Goal: Use online tool/utility: Utilize a website feature to perform a specific function

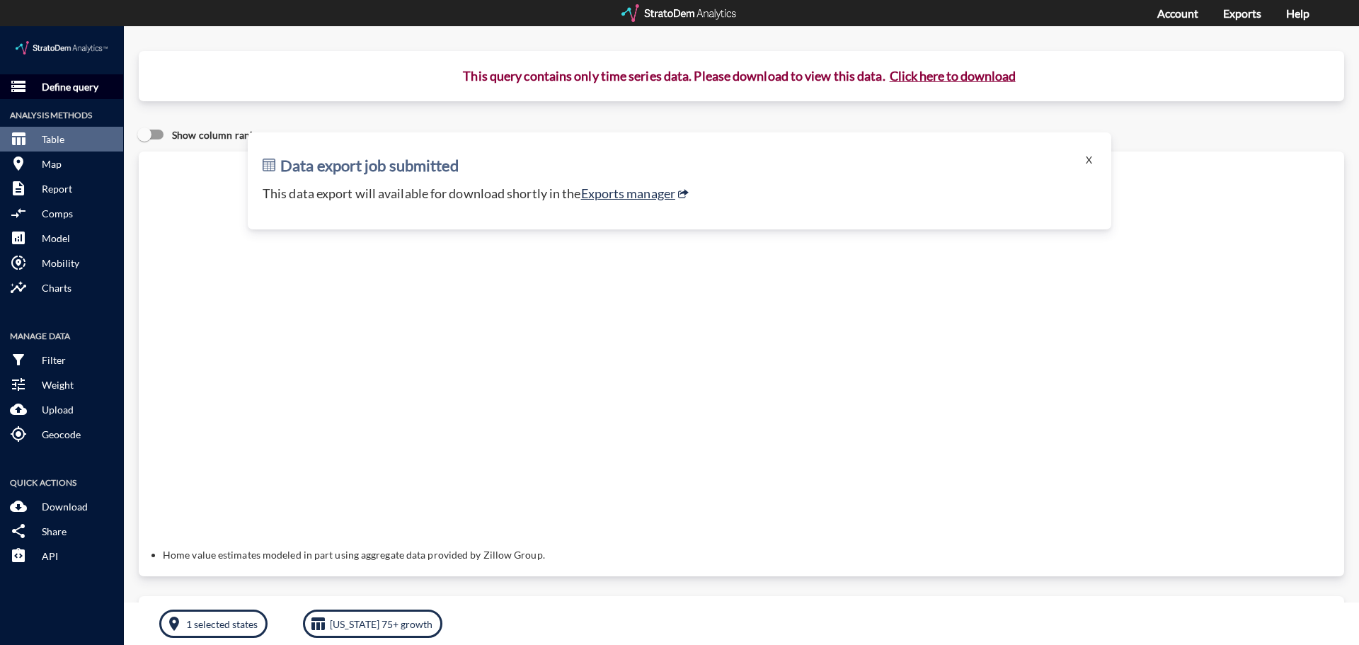
click p "Define query"
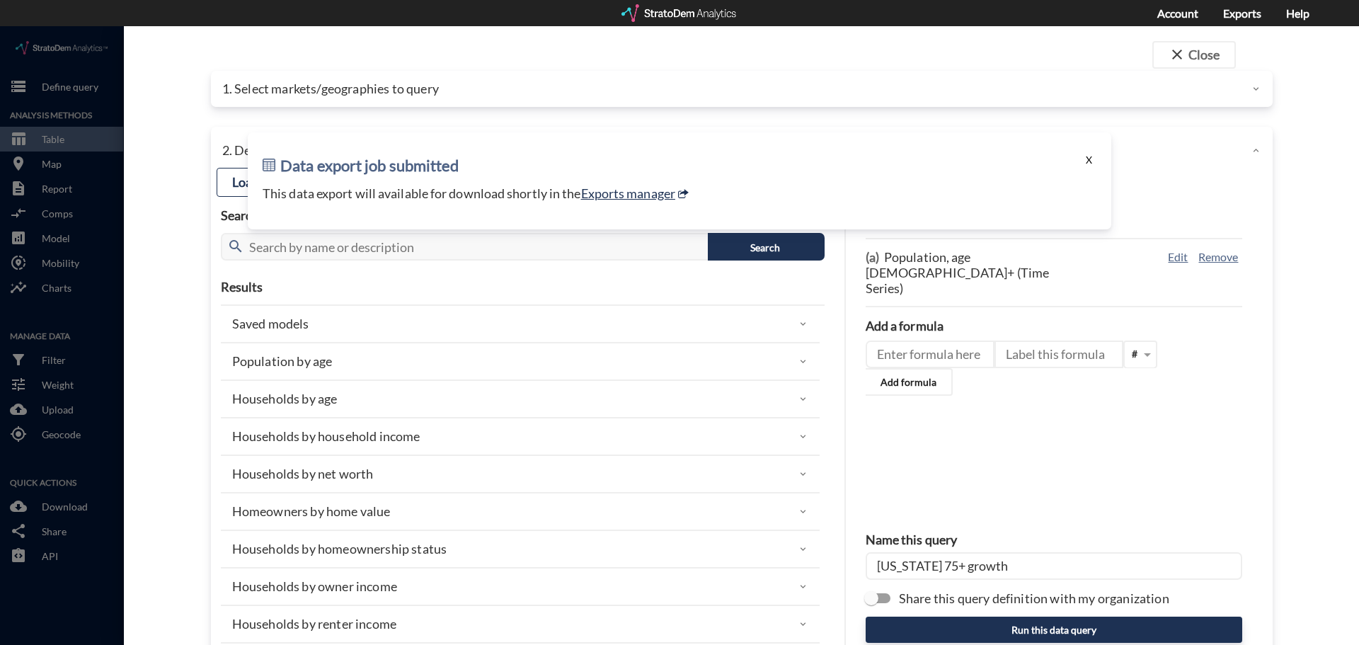
click button "X"
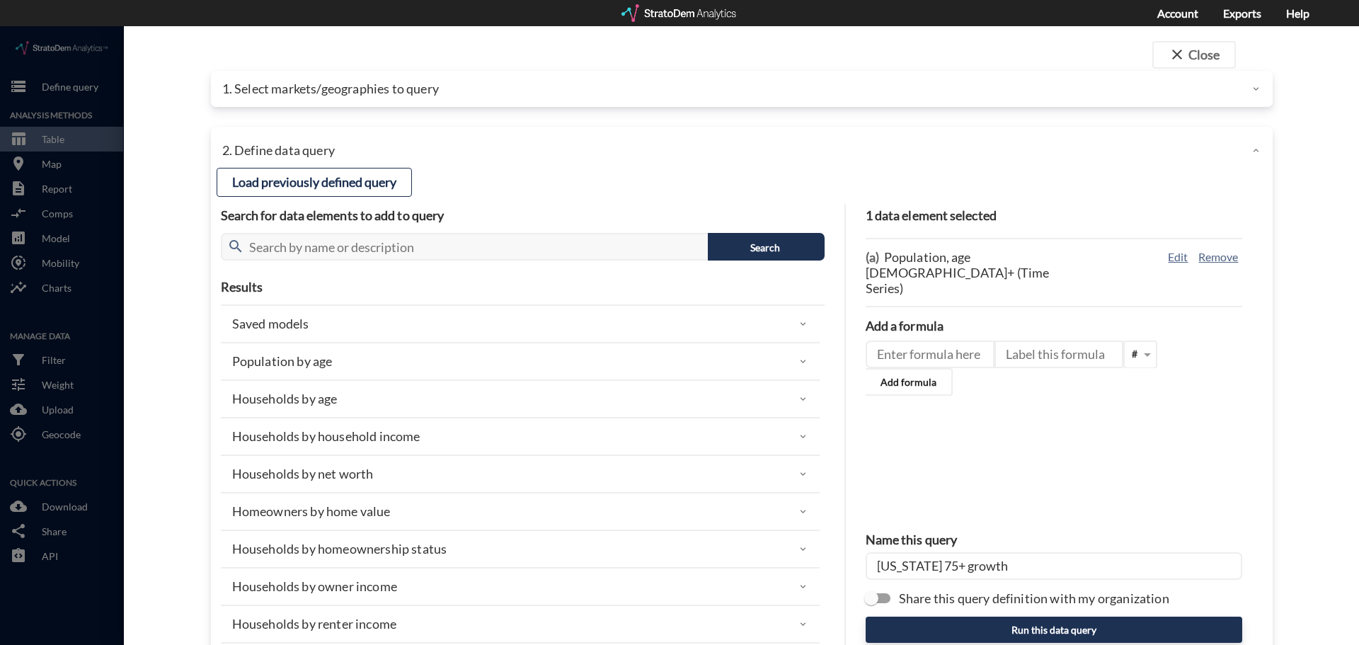
click p "1. Select markets/geographies to query"
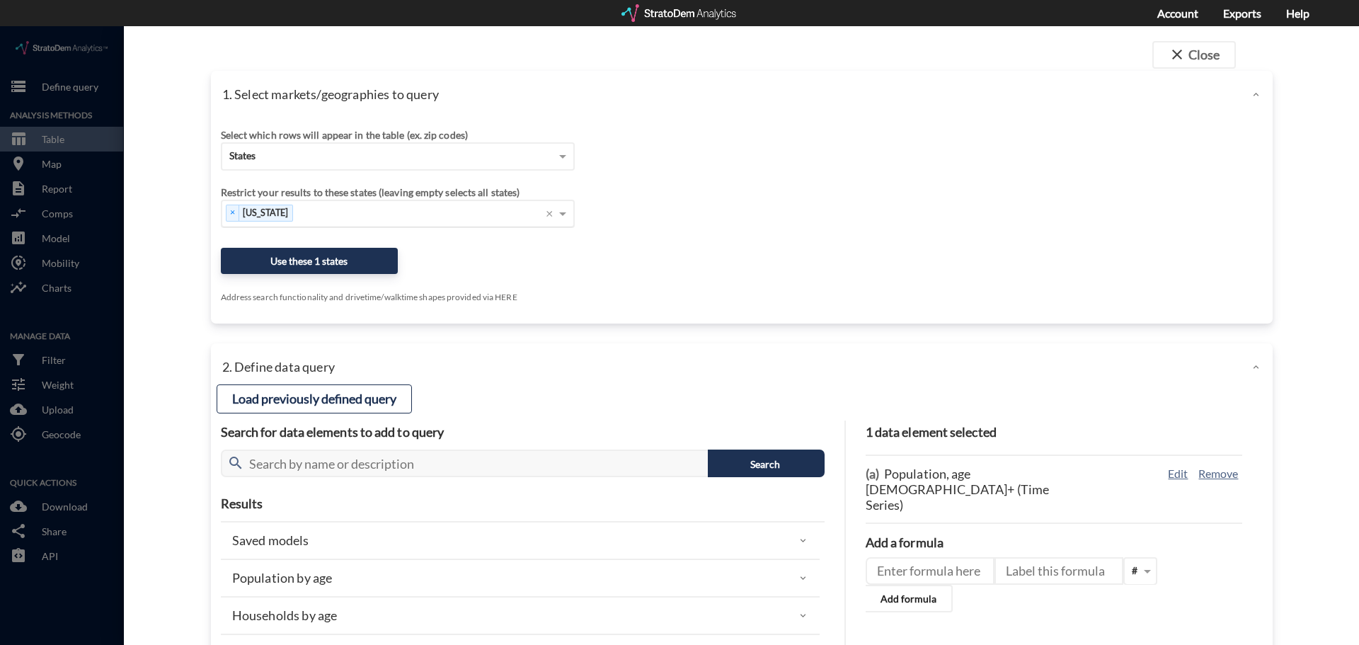
click div "× [US_STATE] ×"
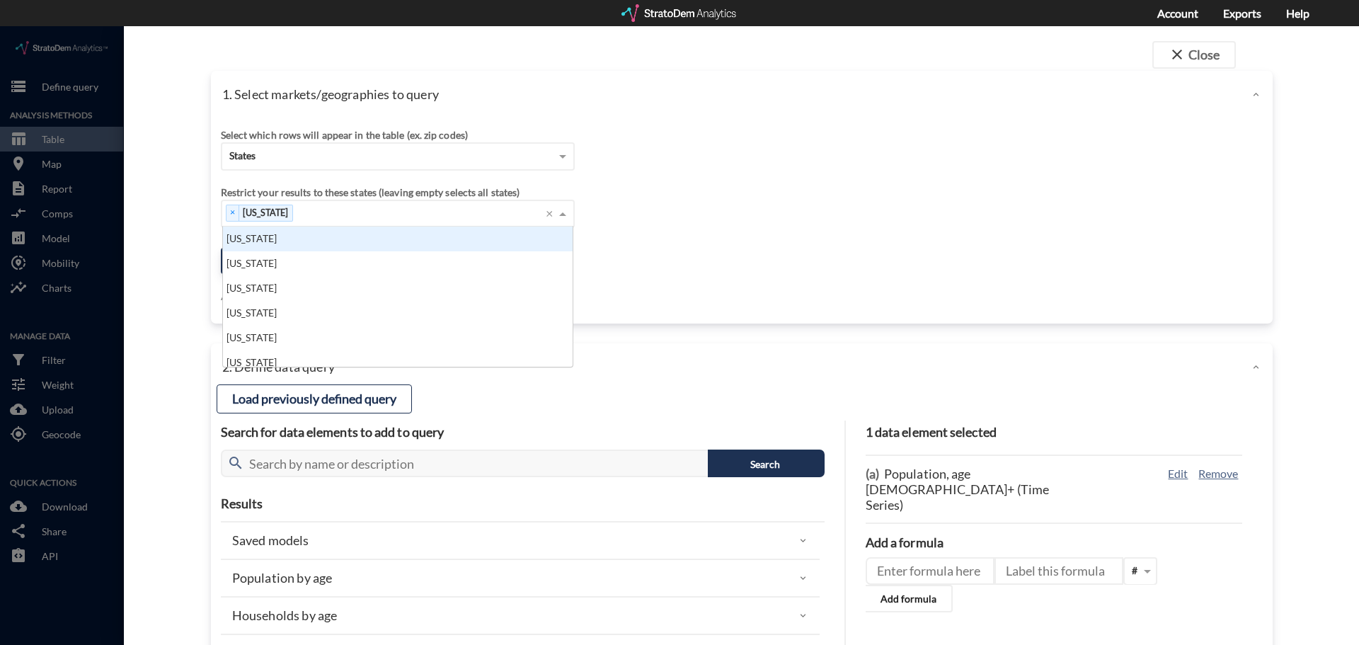
scroll to position [130, 341]
drag, startPoint x: 323, startPoint y: 188, endPoint x: 201, endPoint y: 192, distance: 122.5
click div "1. Select markets/geographies to query Select which rows will appear in the tab…"
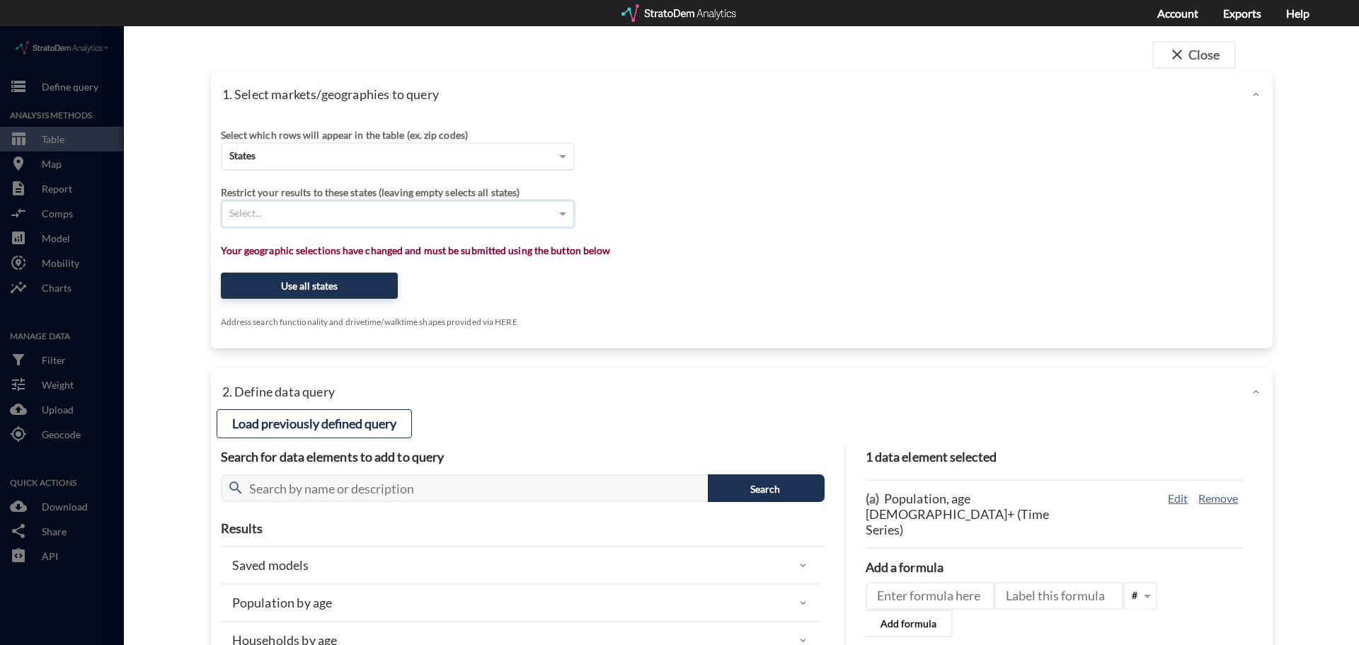
click div "States"
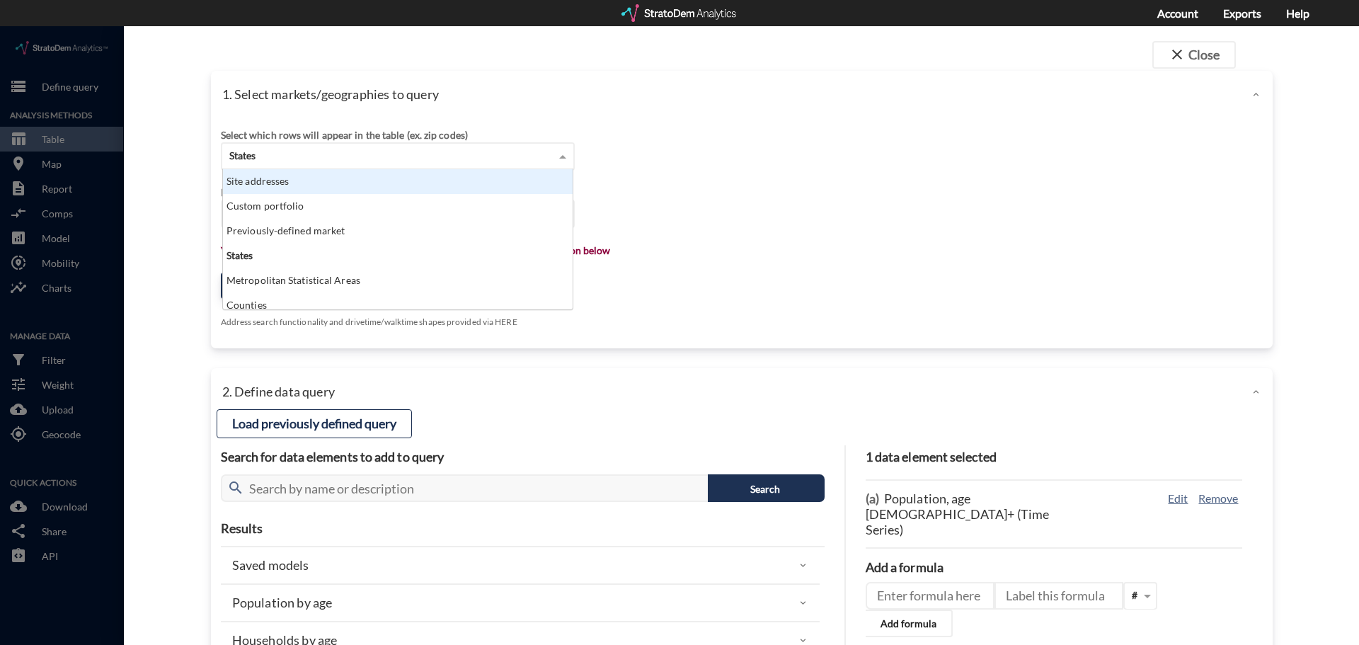
click div "Site addresses"
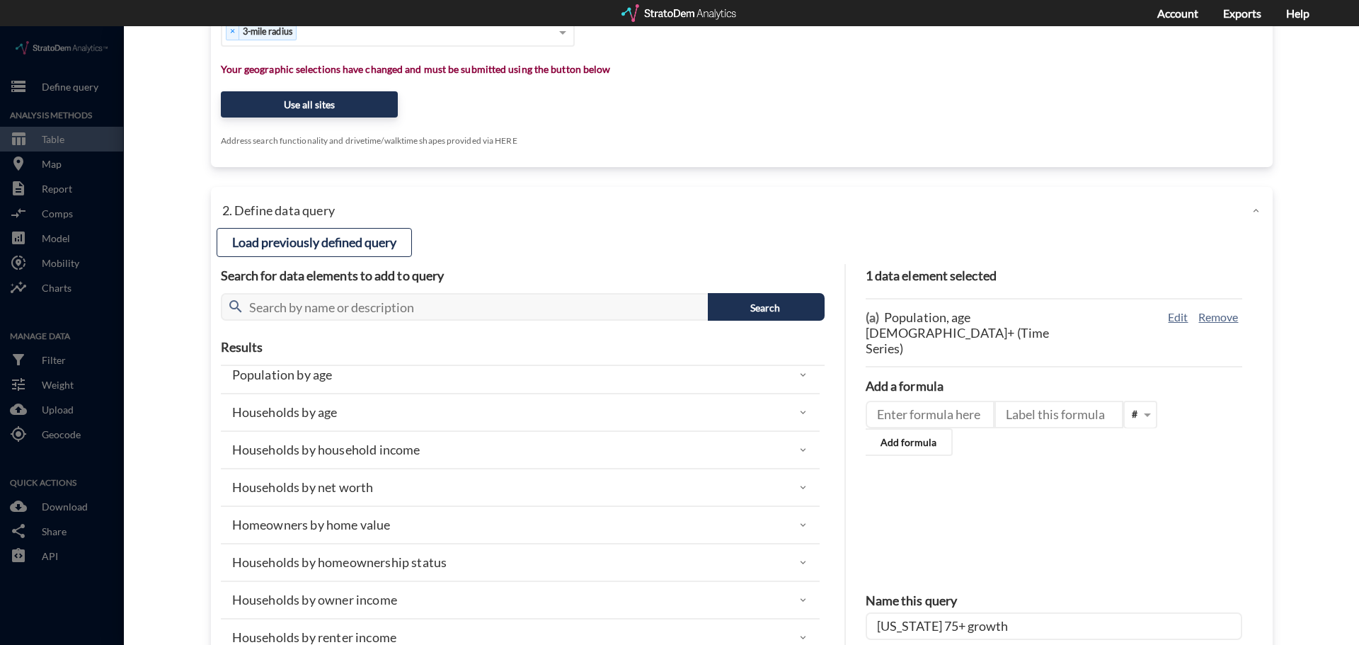
scroll to position [71, 0]
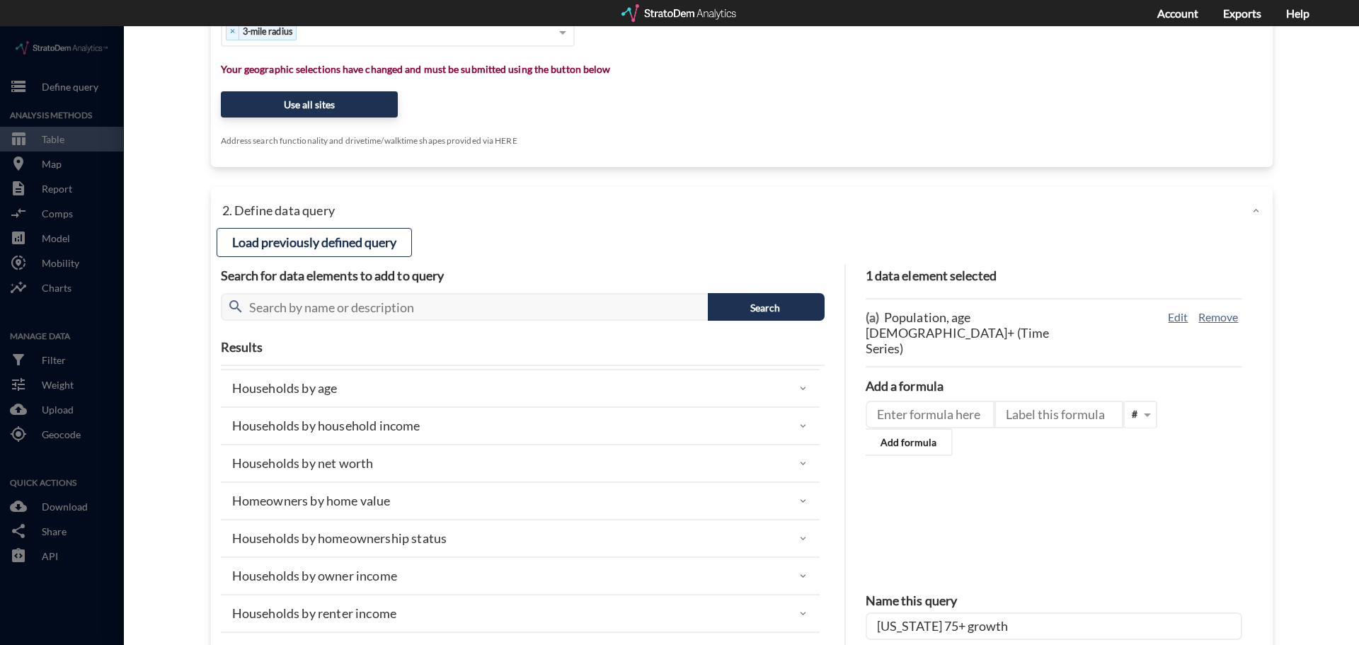
click div "Households by net worth"
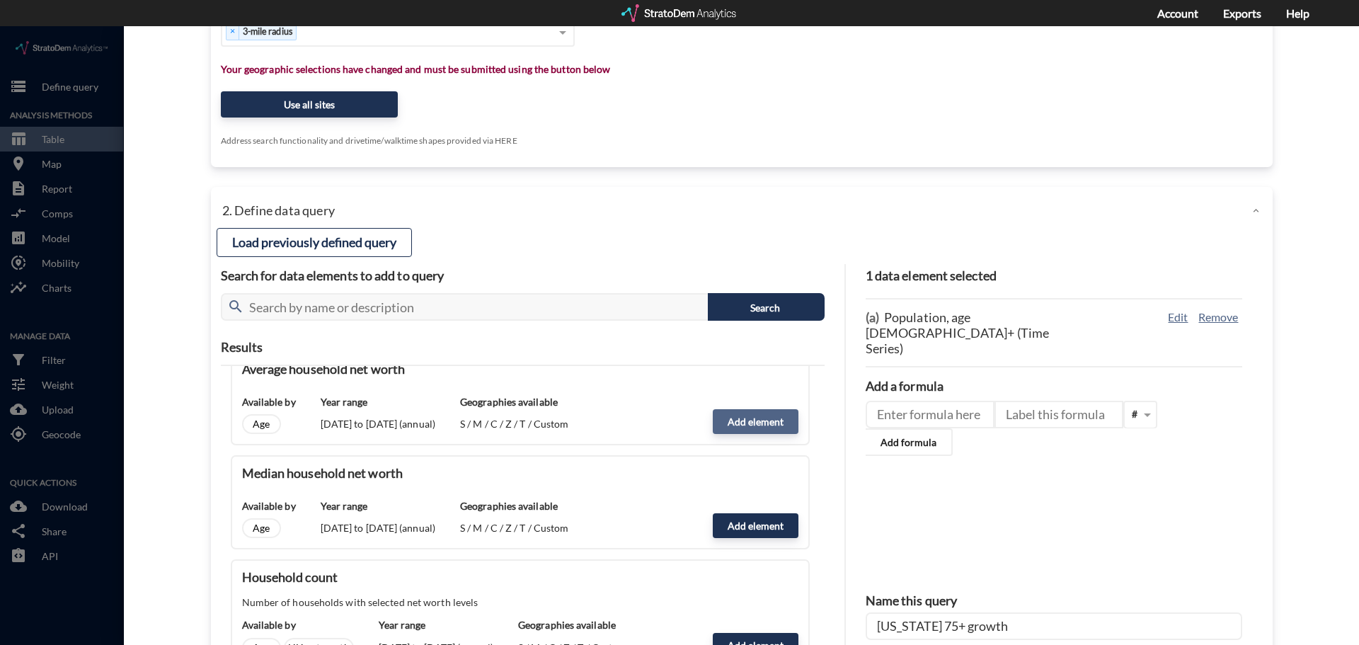
scroll to position [142, 0]
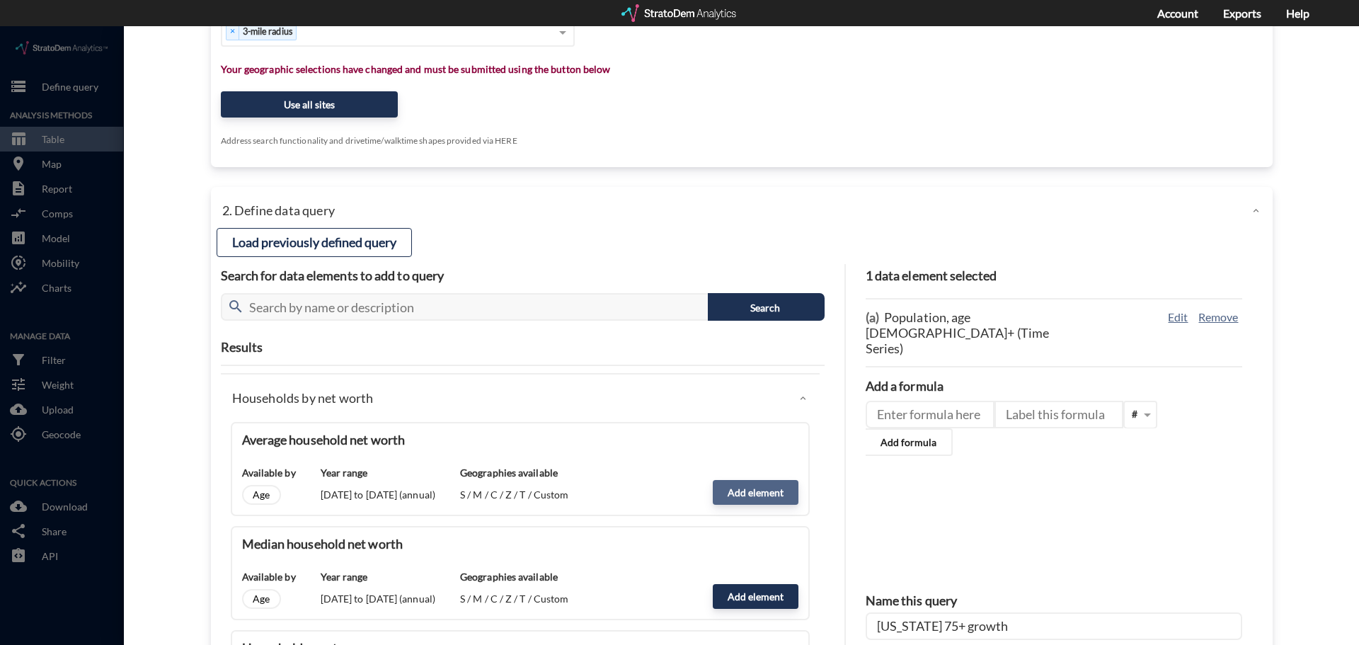
click button "Add element"
type input "NW_DYNAMICS"
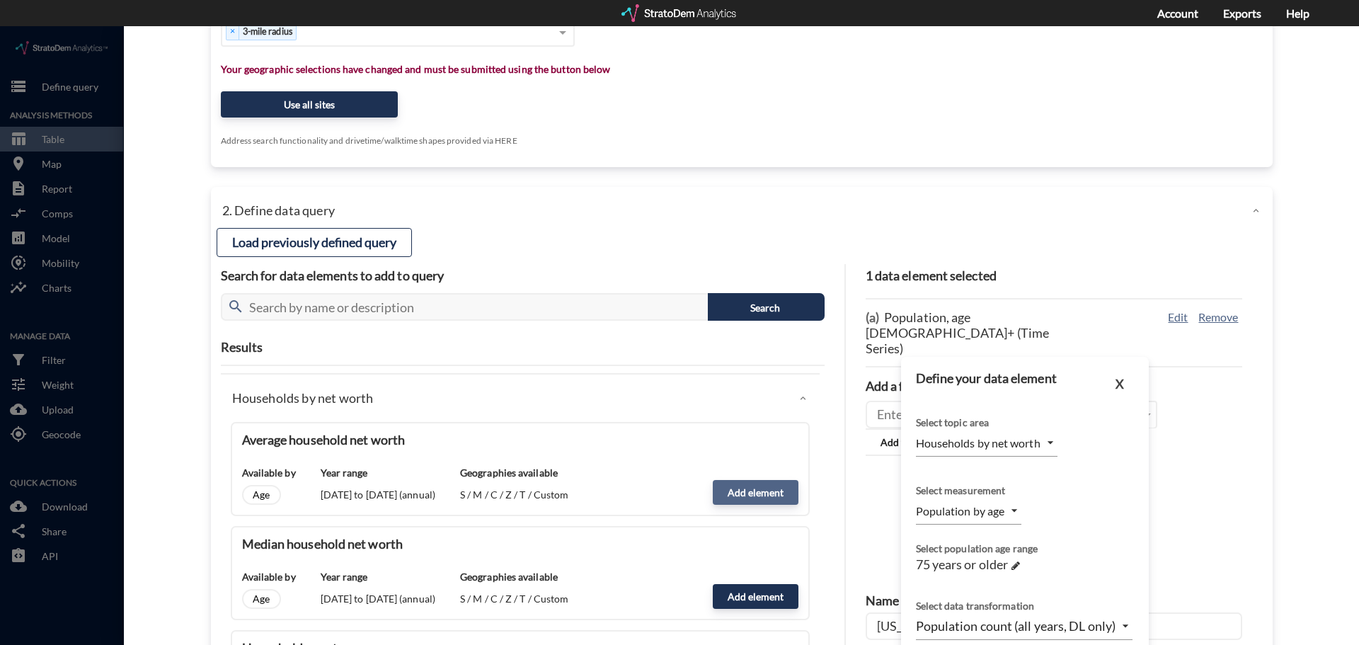
type input "MEAN"
